Goal: Task Accomplishment & Management: Complete application form

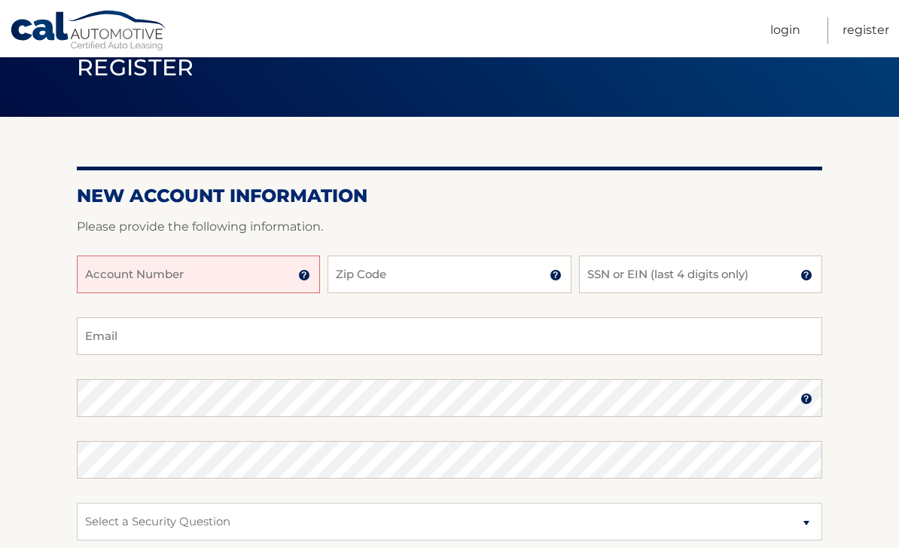
scroll to position [69, 0]
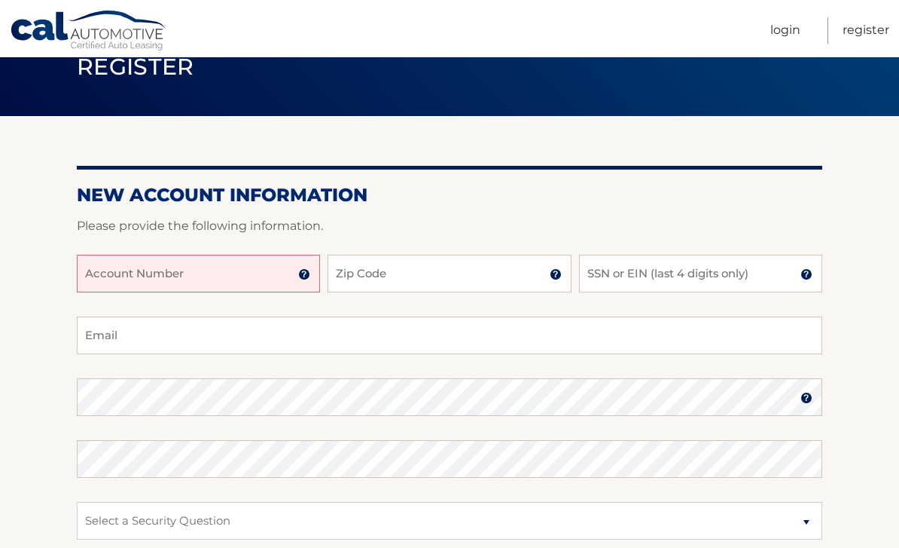
click at [159, 282] on input "Account Number" at bounding box center [198, 274] width 243 height 38
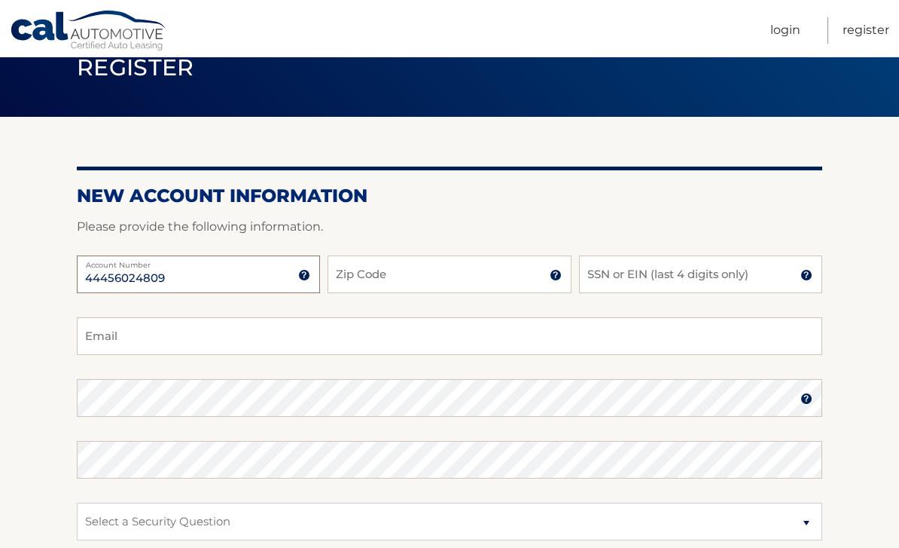
type input "44456024809"
click at [429, 271] on input "Zip Code" at bounding box center [449, 274] width 243 height 38
type input "07901"
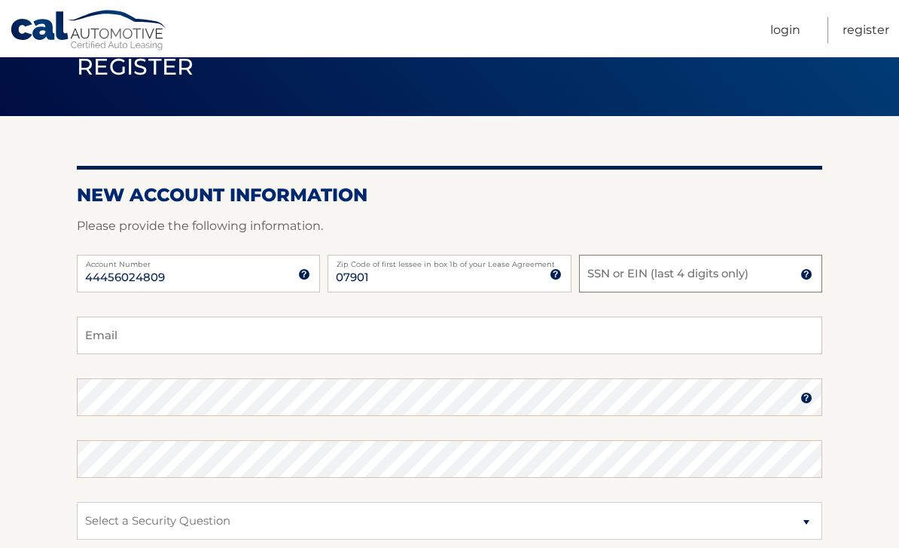
click at [727, 270] on input "SSN or EIN (last 4 digits only)" at bounding box center [700, 274] width 243 height 38
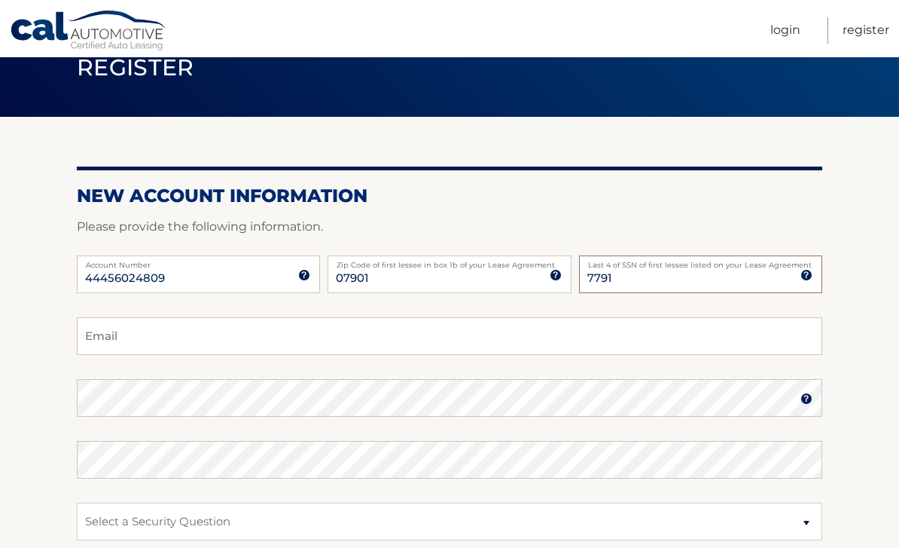
type input "7791"
click at [231, 336] on input "Email" at bounding box center [450, 336] width 746 height 38
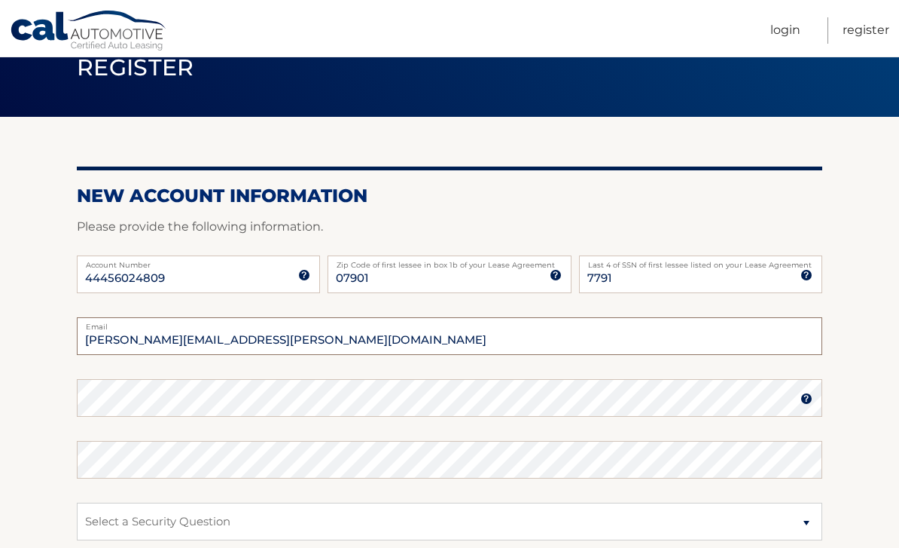
type input "[PERSON_NAME][EMAIL_ADDRESS][PERSON_NAME][DOMAIN_NAME]"
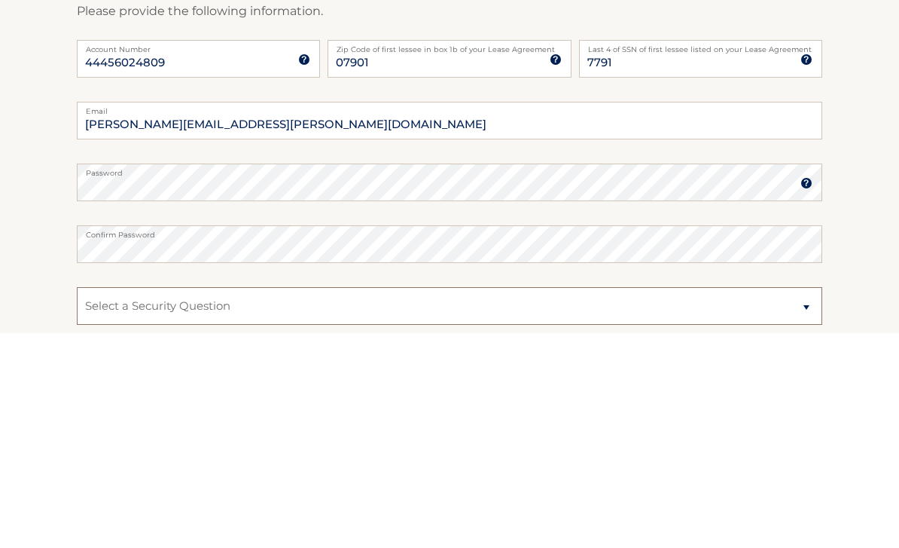
scroll to position [283, 0]
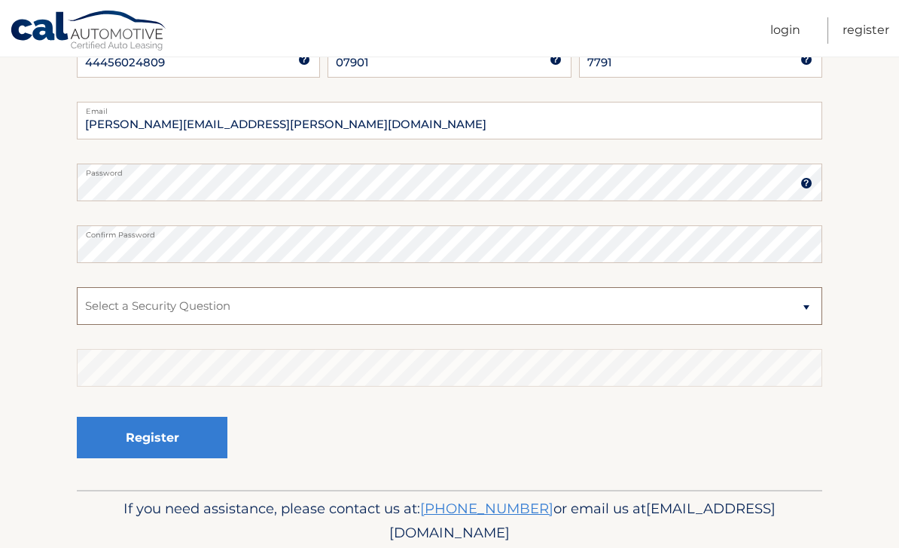
select select "5"
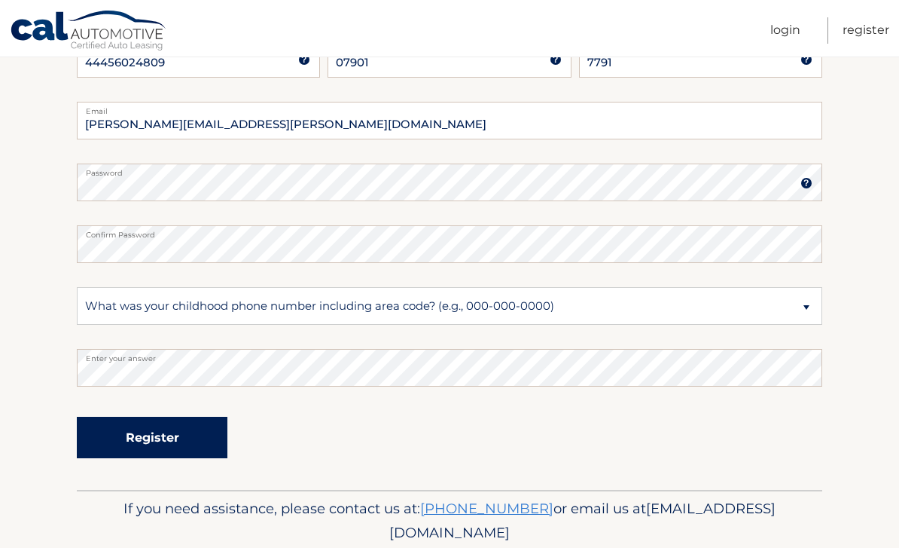
click at [166, 441] on button "Register" at bounding box center [152, 437] width 151 height 41
